Goal: Information Seeking & Learning: Find specific fact

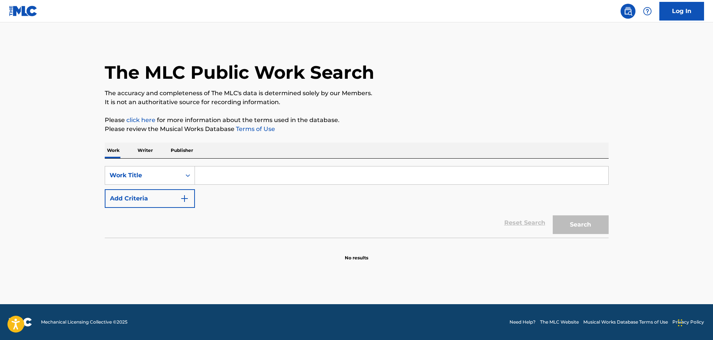
click at [213, 173] on input "Search Form" at bounding box center [401, 175] width 413 height 18
paste input "GREAT SHARK CHASE"
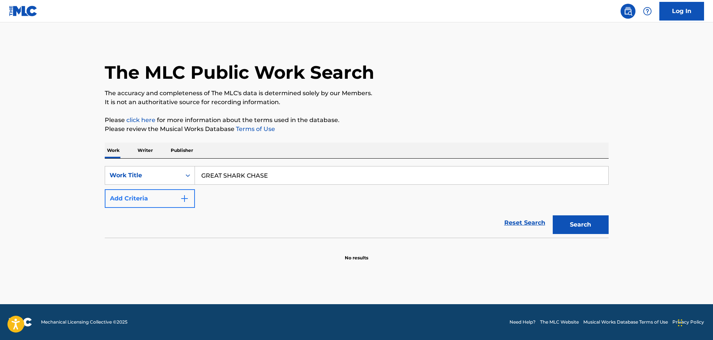
type input "GREAT SHARK CHASE"
drag, startPoint x: 189, startPoint y: 196, endPoint x: 223, endPoint y: 194, distance: 34.0
click at [196, 196] on div "SearchWithCriteria84ed86a0-a0ee-41a3-8d4e-dd0c7a2e8a36 Work Title GREAT SHARK C…" at bounding box center [357, 187] width 504 height 42
click at [227, 193] on div "SearchWithCriteria84ed86a0-a0ee-41a3-8d4e-dd0c7a2e8a36 Work Title GREAT SHARK C…" at bounding box center [357, 187] width 504 height 42
click at [186, 200] on img "Search Form" at bounding box center [184, 198] width 9 height 9
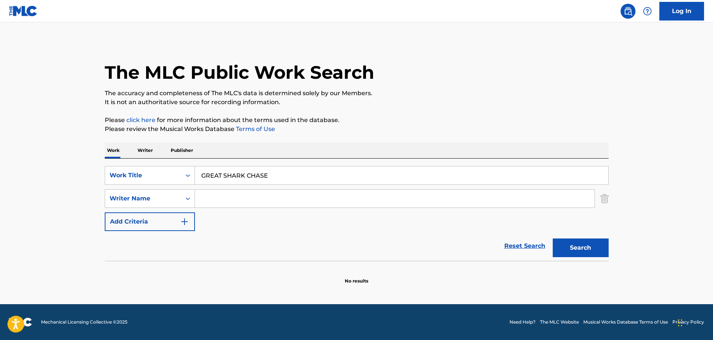
click at [214, 199] on input "Search Form" at bounding box center [395, 198] width 400 height 18
type input "williams"
click at [595, 246] on button "Search" at bounding box center [581, 247] width 56 height 19
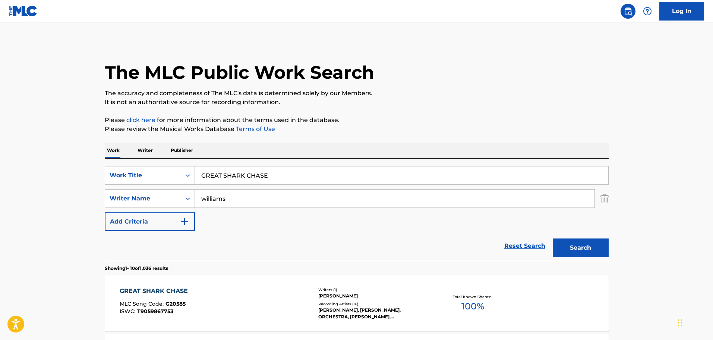
click at [216, 301] on div "GREAT SHARK CHASE MLC Song Code : G20585 ISWC : T9059867753" at bounding box center [216, 303] width 192 height 34
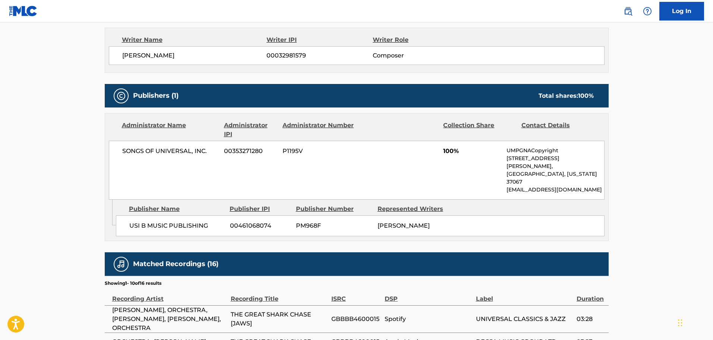
scroll to position [298, 0]
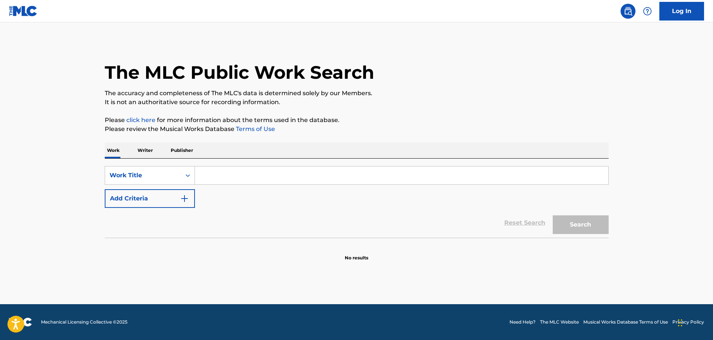
paste input "[PERSON_NAME] BOOST"
type input "[PERSON_NAME] BOOST"
click at [196, 199] on div "SearchWithCriteria31aad61a-7365-4ac7-972c-ae3a6519b9fa Work Title [PERSON_NAME]…" at bounding box center [357, 187] width 504 height 42
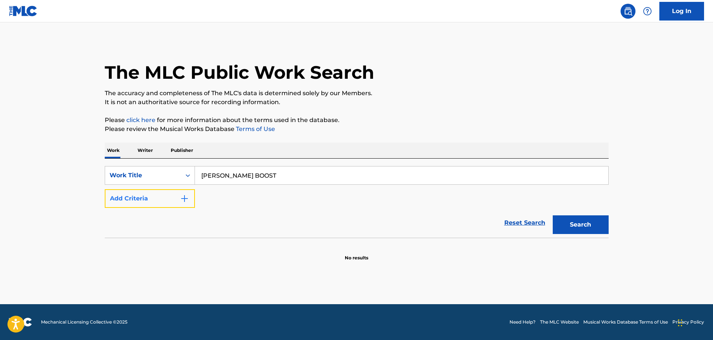
click at [192, 201] on button "Add Criteria" at bounding box center [150, 198] width 90 height 19
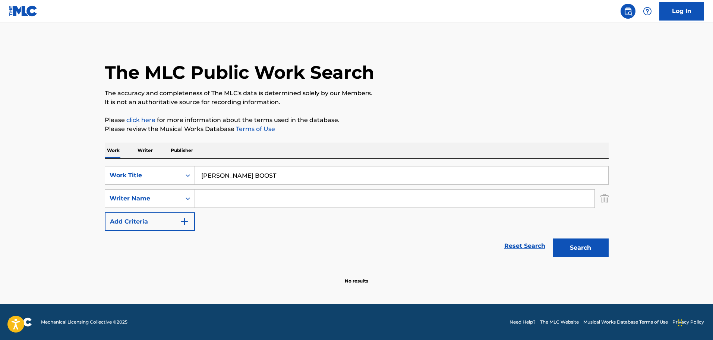
click at [243, 201] on input "Search Form" at bounding box center [395, 198] width 400 height 18
click at [242, 201] on input "tref" at bounding box center [395, 198] width 400 height 18
type input "[PERSON_NAME]"
click at [583, 246] on button "Search" at bounding box center [581, 247] width 56 height 19
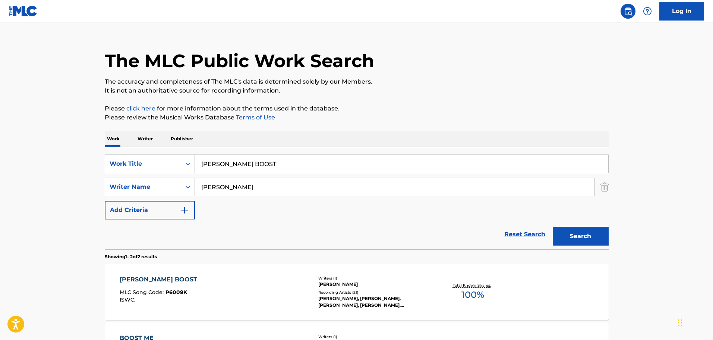
scroll to position [75, 0]
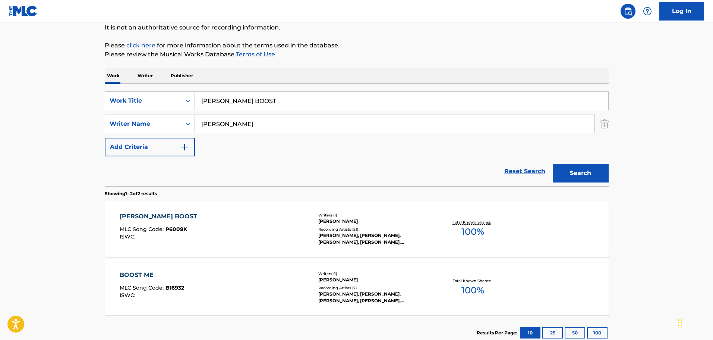
click at [224, 220] on div "[PERSON_NAME] BOOST MLC Song Code : P6009K ISWC :" at bounding box center [216, 229] width 192 height 34
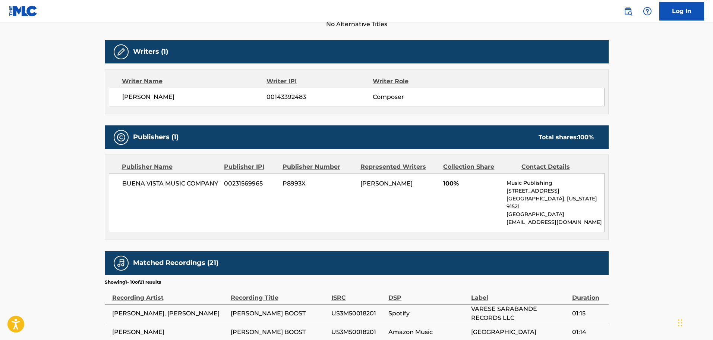
scroll to position [224, 0]
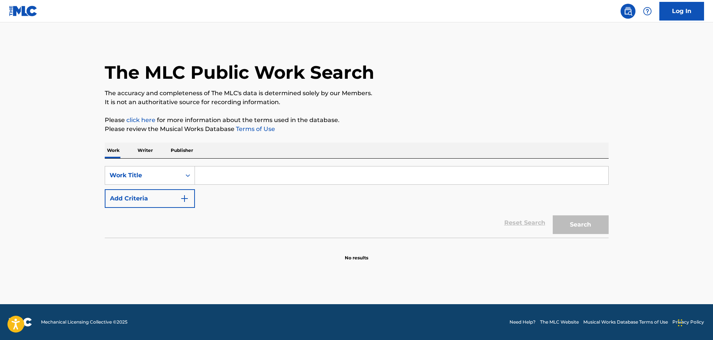
drag, startPoint x: 227, startPoint y: 171, endPoint x: 233, endPoint y: 179, distance: 9.3
click at [227, 171] on input "Search Form" at bounding box center [401, 175] width 413 height 18
paste input "BOUND BY HONOR SCORE"
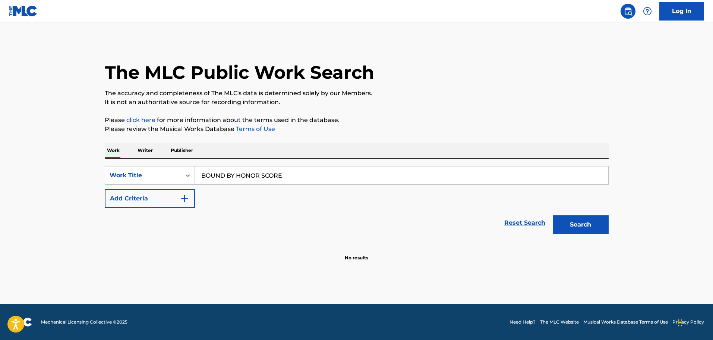
type input "BOUND BY HONOR SCORE"
click at [600, 209] on div "Search" at bounding box center [579, 223] width 60 height 30
click at [592, 218] on button "Search" at bounding box center [581, 224] width 56 height 19
